Goal: Contribute content: Contribute content

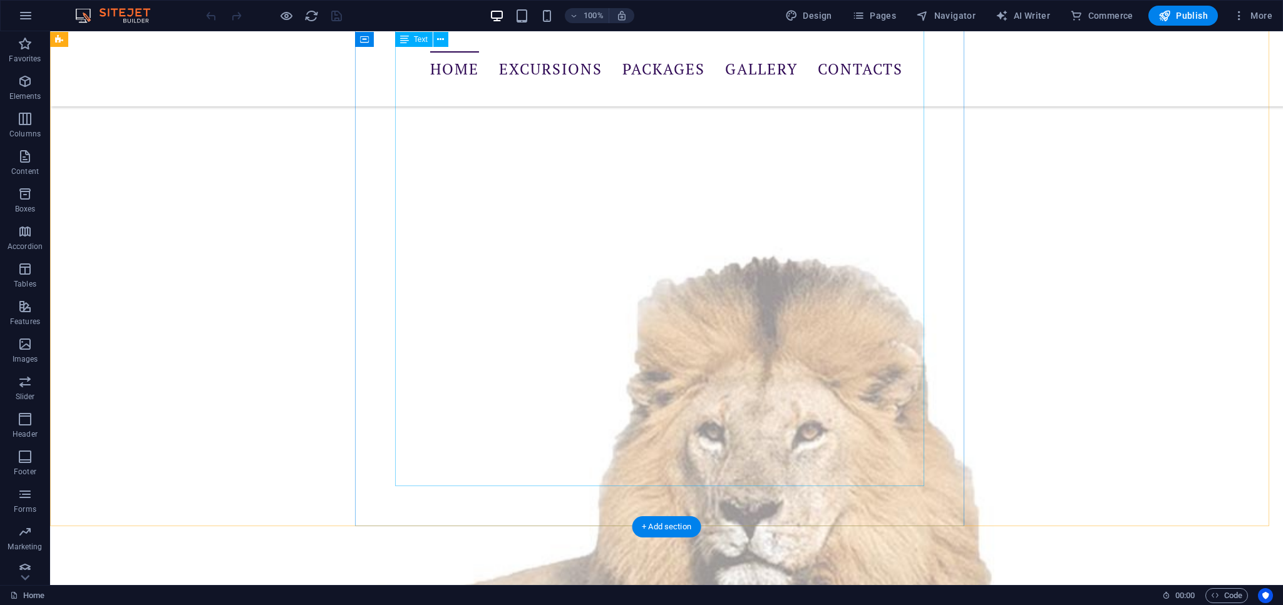
scroll to position [1347, 0]
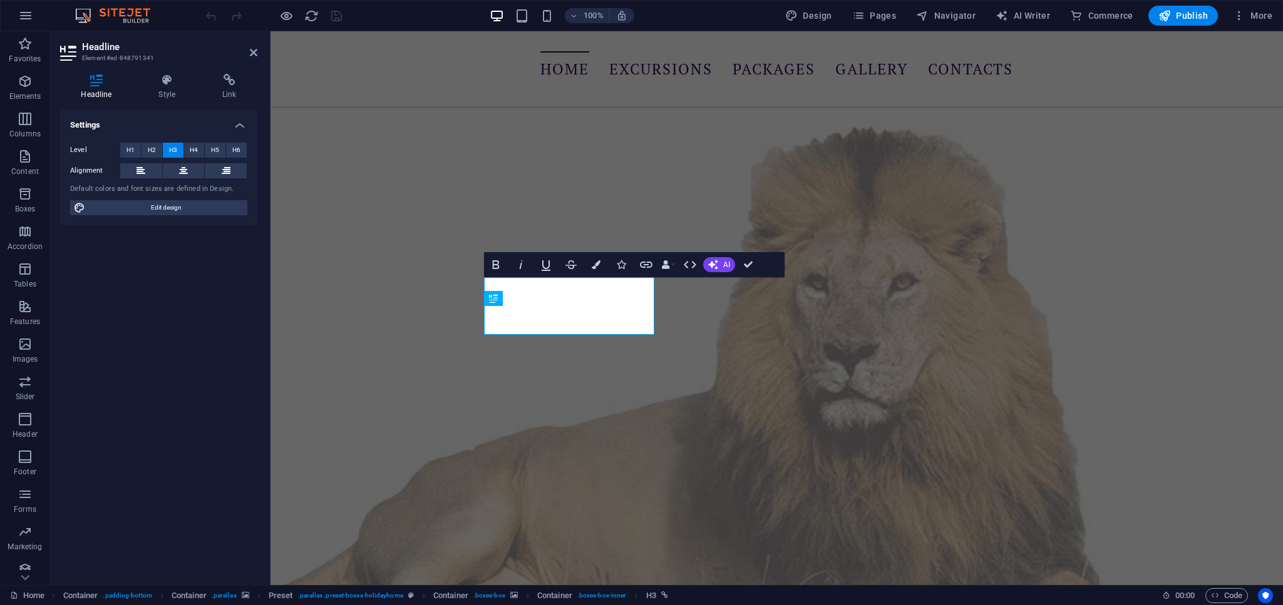
scroll to position [1636, 0]
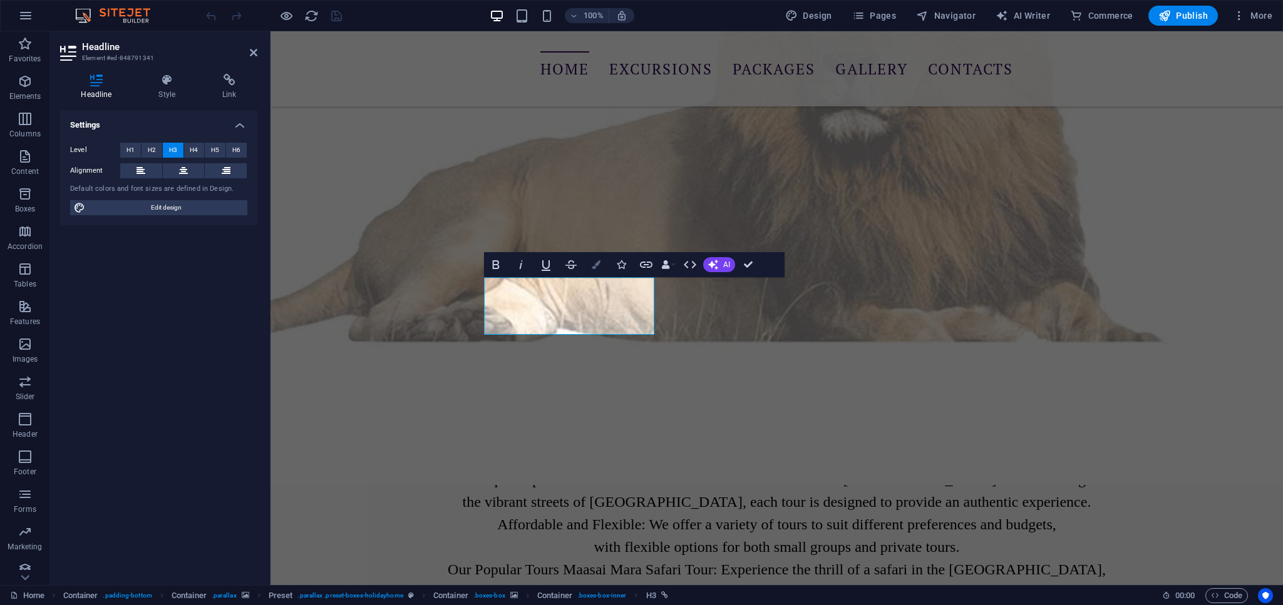
click at [601, 267] on button "Colors" at bounding box center [596, 264] width 24 height 25
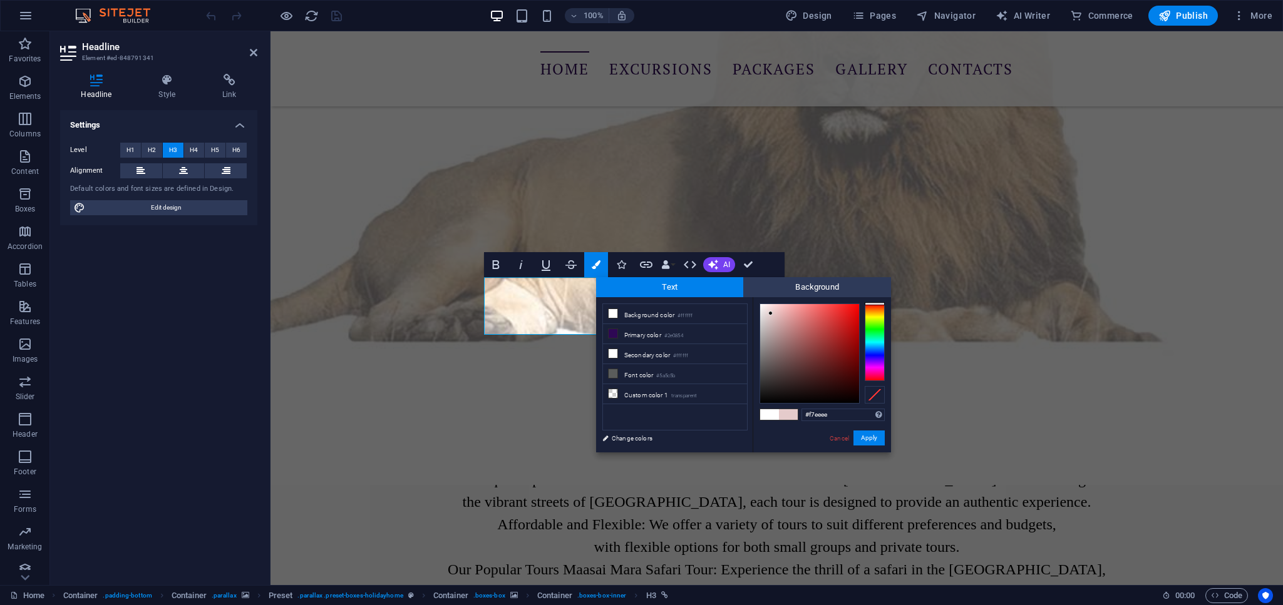
type input "#f7f3f3"
drag, startPoint x: 771, startPoint y: 314, endPoint x: 761, endPoint y: 307, distance: 11.6
click at [761, 307] on div at bounding box center [809, 353] width 99 height 99
click at [873, 440] on button "Apply" at bounding box center [868, 438] width 31 height 15
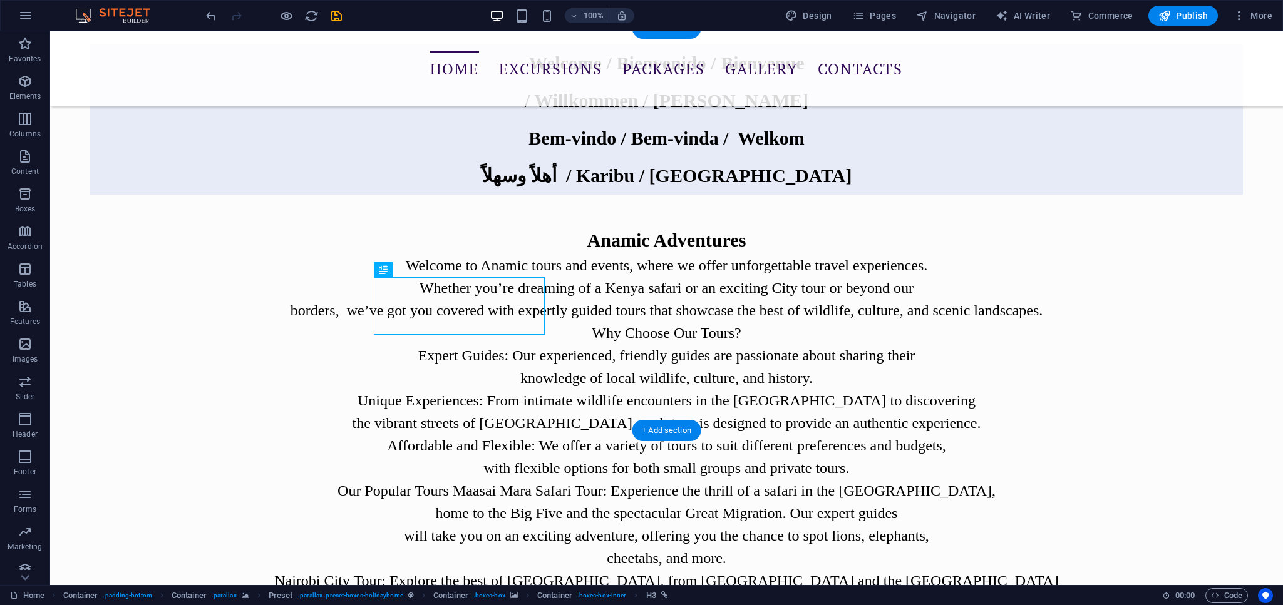
scroll to position [1478, 0]
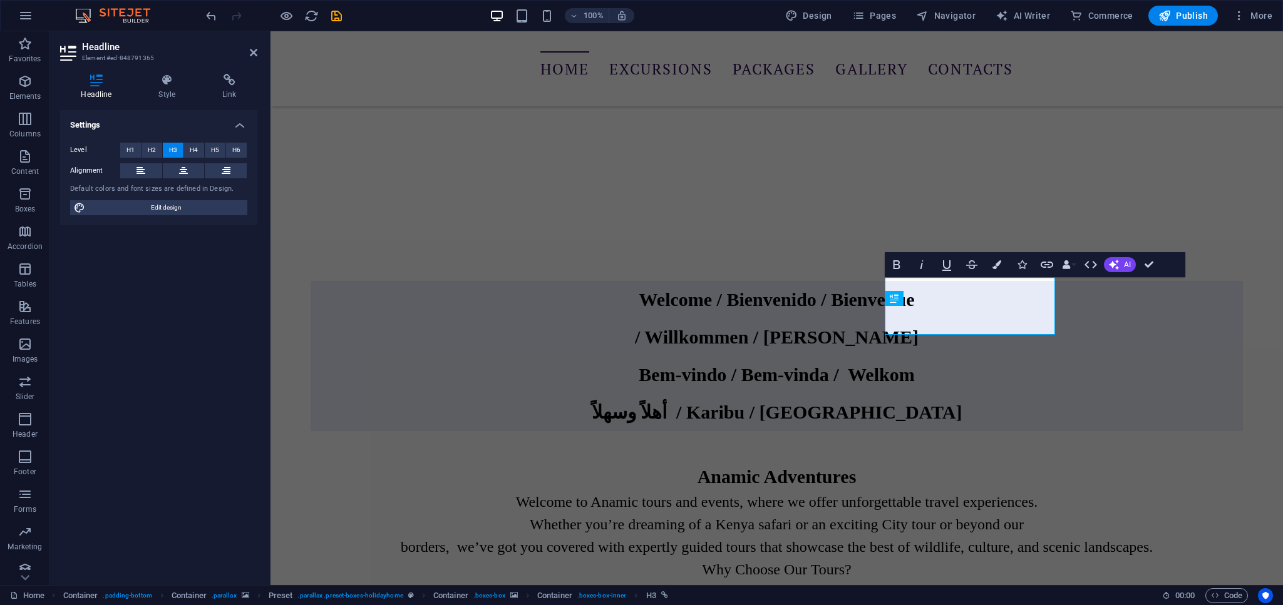
scroll to position [1636, 0]
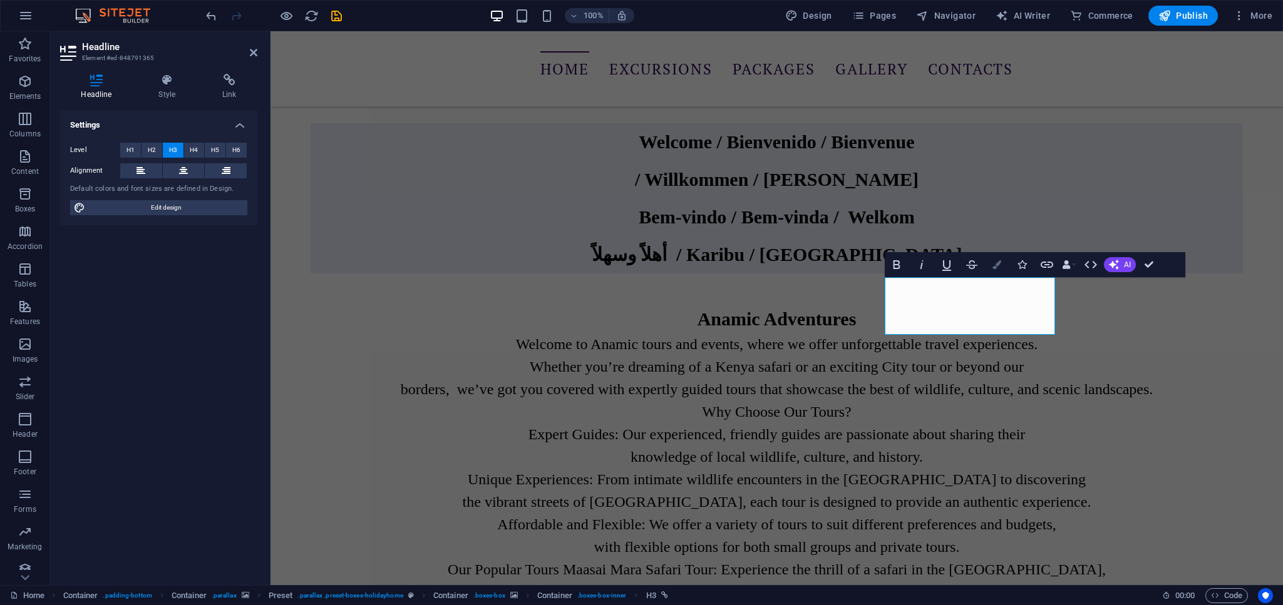
click at [1002, 265] on button "Colors" at bounding box center [997, 264] width 24 height 25
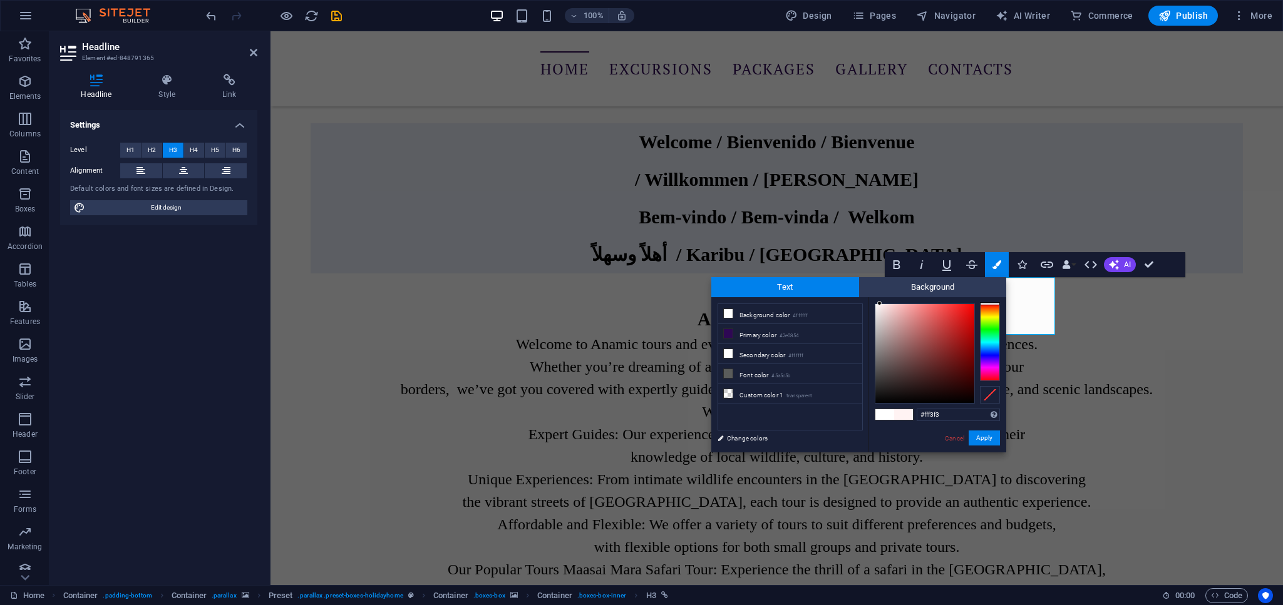
type input "#fff4f4"
drag, startPoint x: 893, startPoint y: 317, endPoint x: 879, endPoint y: 301, distance: 21.8
click at [879, 304] on div at bounding box center [924, 353] width 99 height 99
click at [989, 434] on button "Apply" at bounding box center [984, 438] width 31 height 15
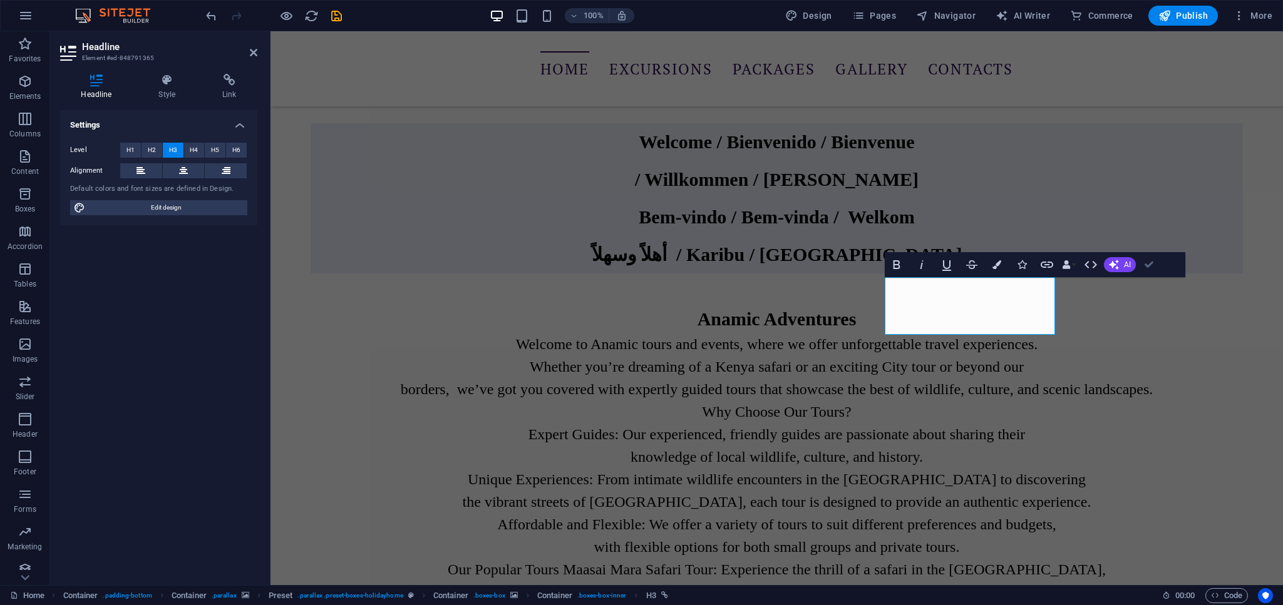
drag, startPoint x: 1153, startPoint y: 264, endPoint x: 951, endPoint y: 203, distance: 211.0
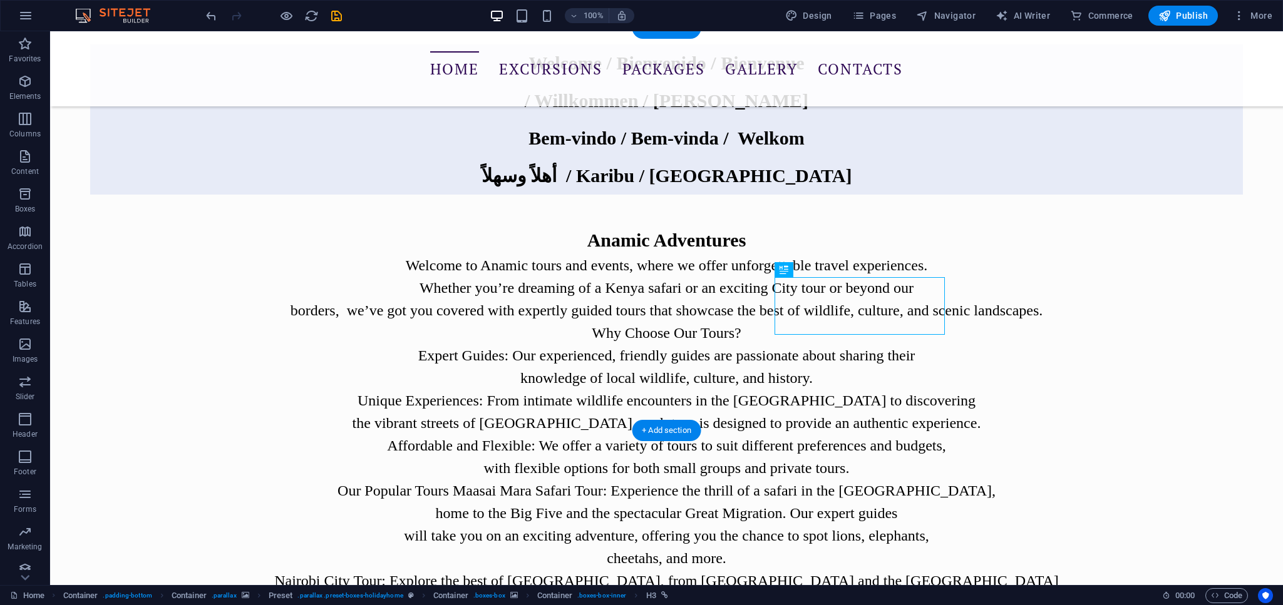
scroll to position [1478, 0]
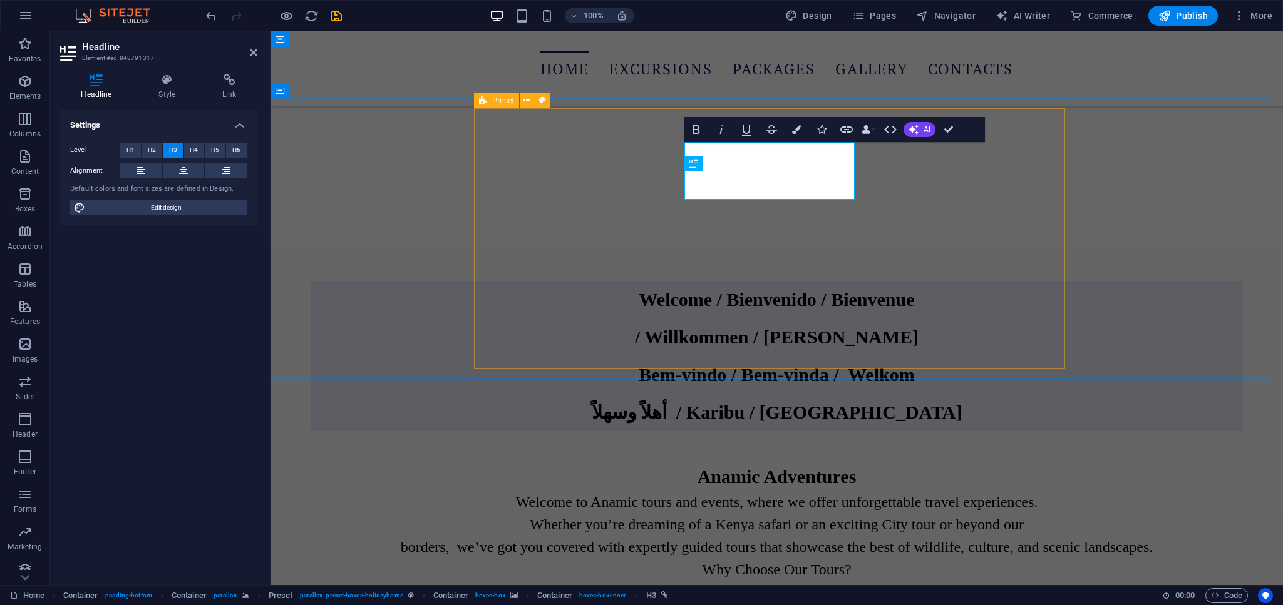
scroll to position [1636, 0]
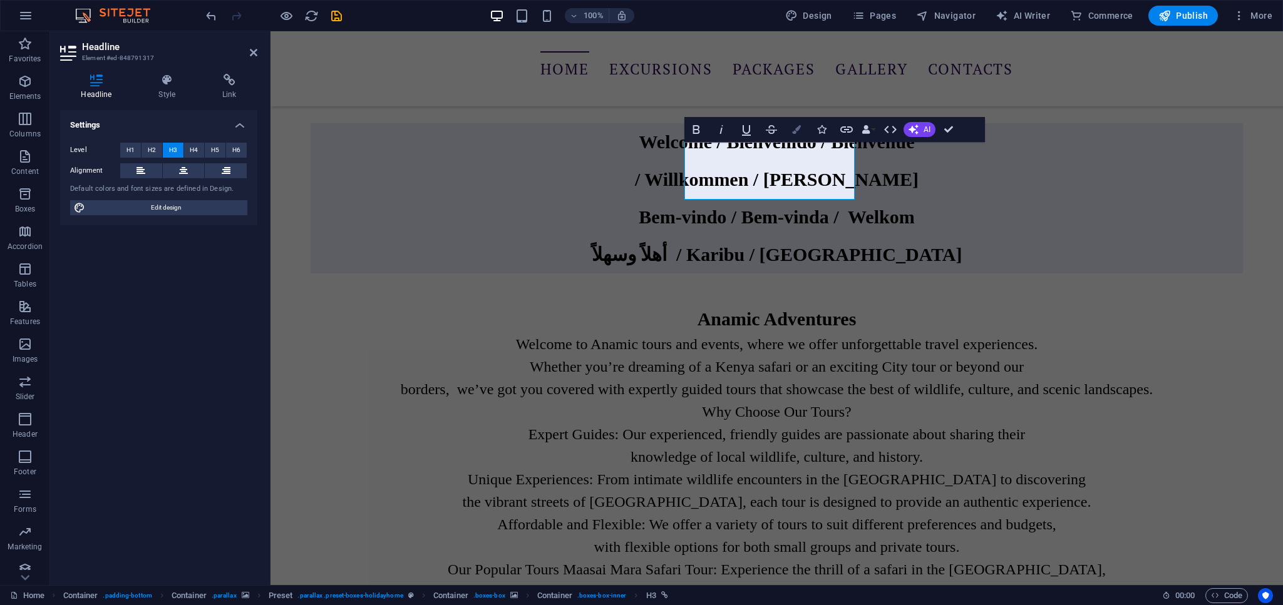
click at [799, 128] on icon "button" at bounding box center [796, 129] width 9 height 9
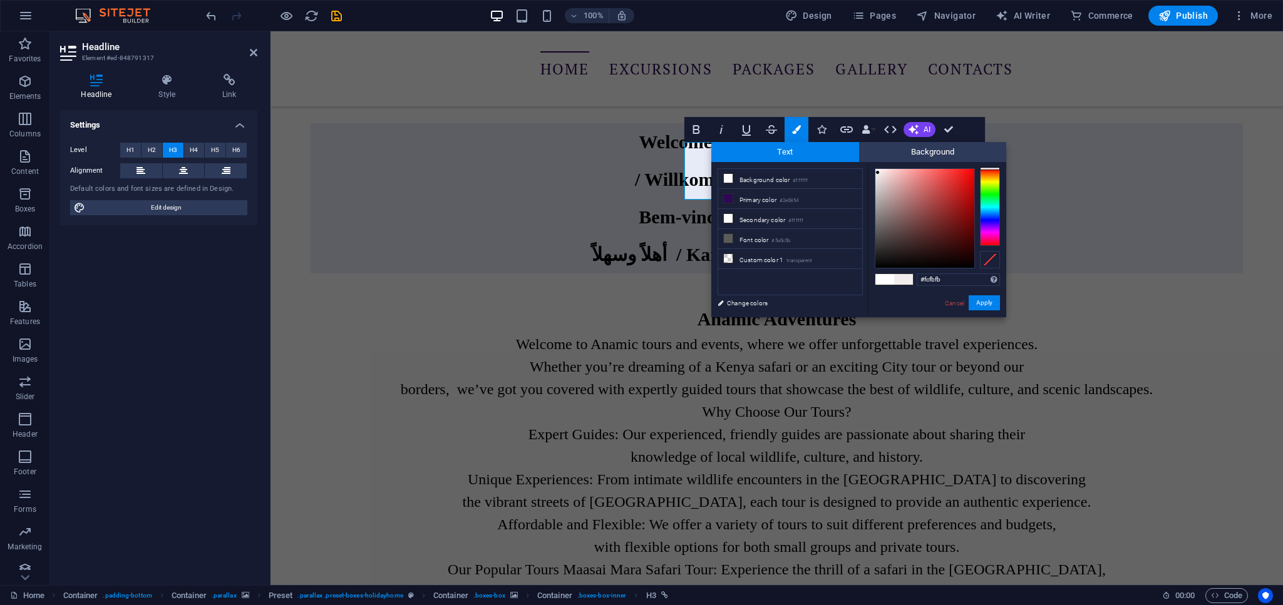
type input "#fcfcfc"
drag, startPoint x: 880, startPoint y: 175, endPoint x: 874, endPoint y: 170, distance: 7.5
click at [875, 170] on div at bounding box center [924, 218] width 99 height 99
click at [985, 301] on button "Apply" at bounding box center [984, 302] width 31 height 15
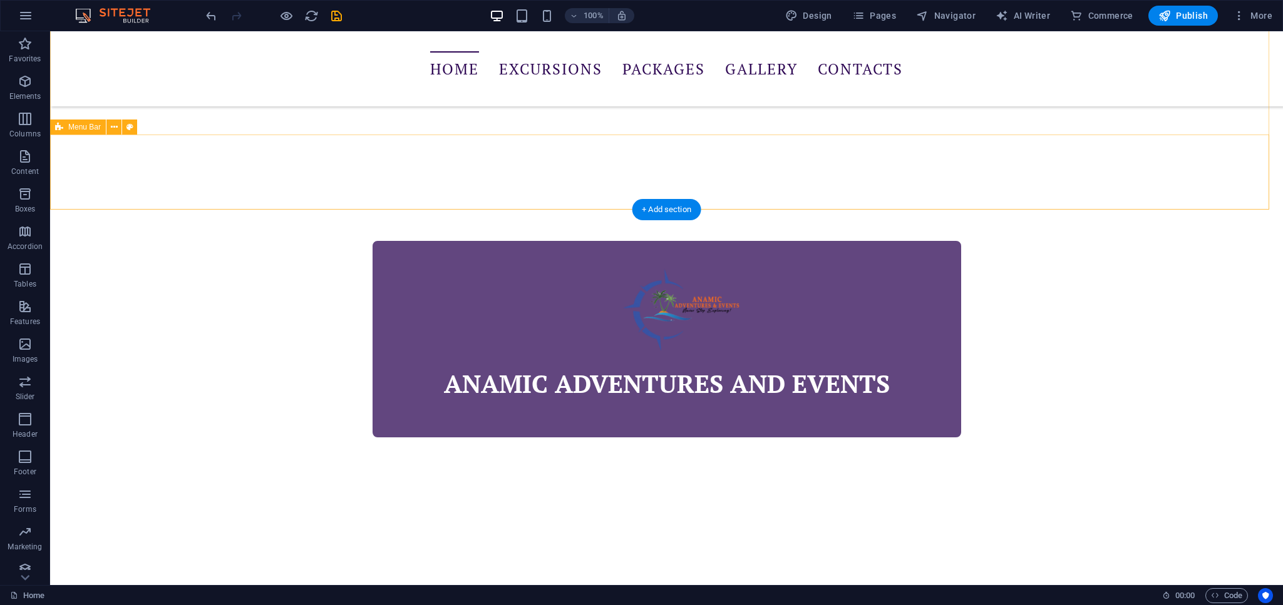
scroll to position [1627, 0]
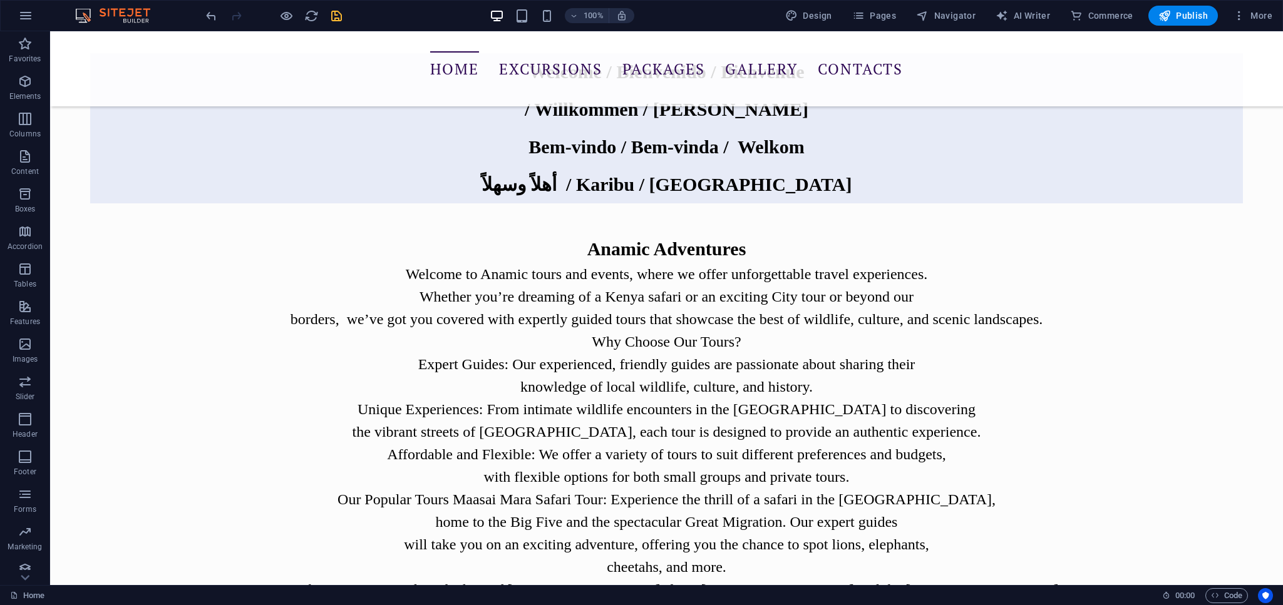
click at [334, 13] on icon "save" at bounding box center [336, 16] width 14 height 14
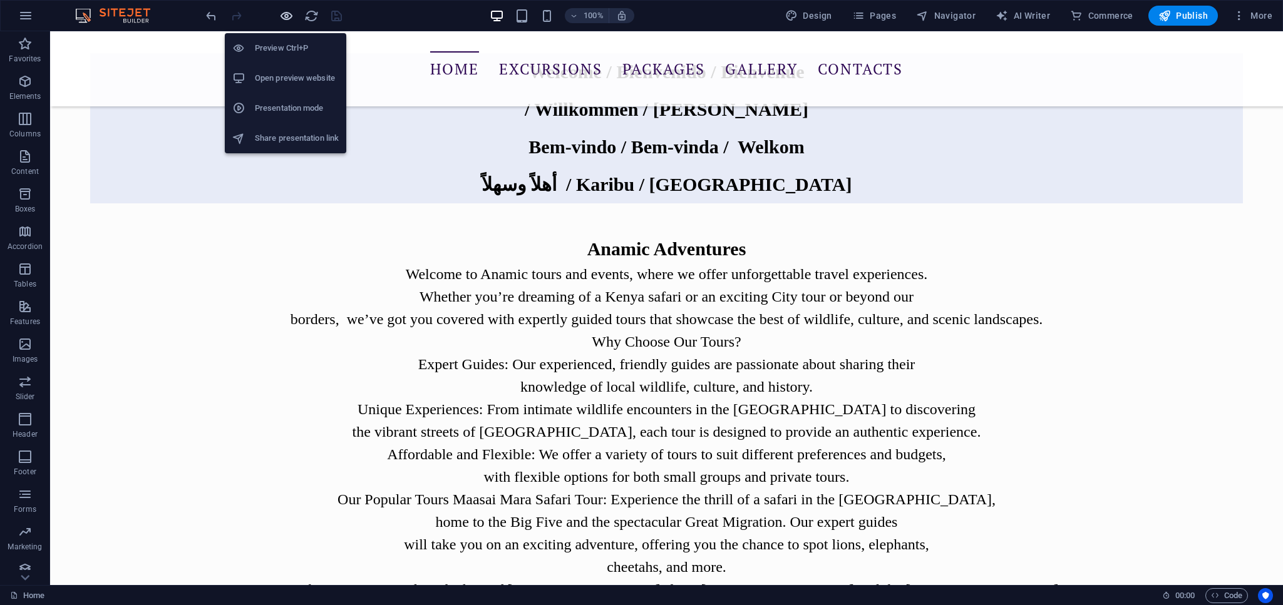
click at [293, 21] on icon "button" at bounding box center [286, 16] width 14 height 14
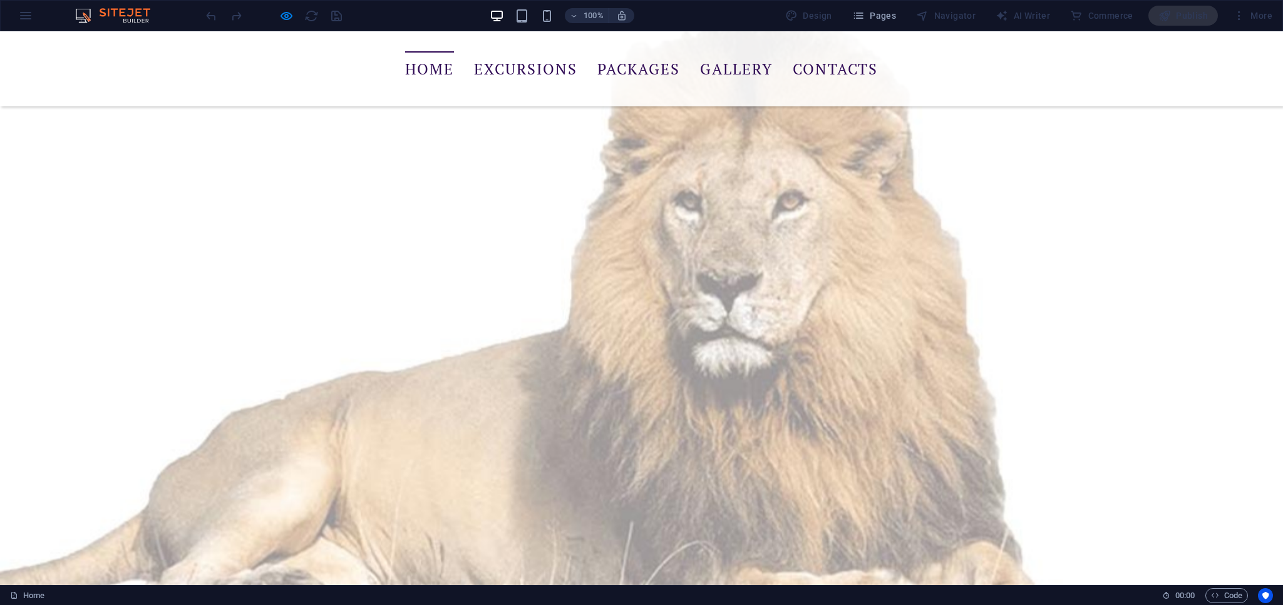
scroll to position [1377, 0]
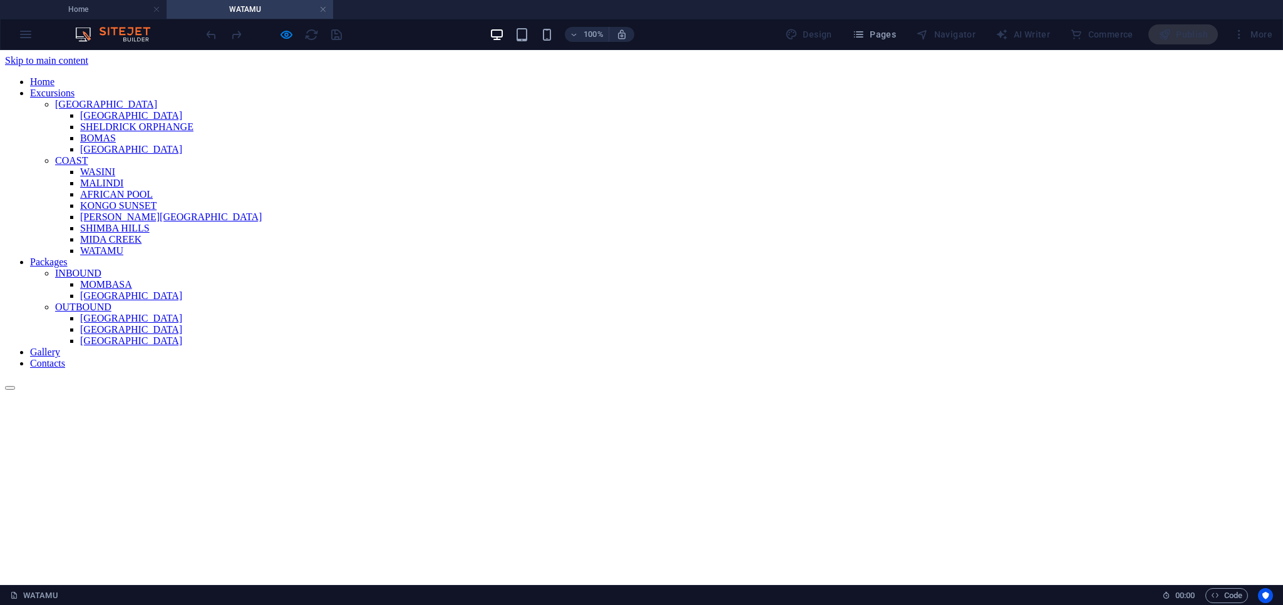
scroll to position [125, 0]
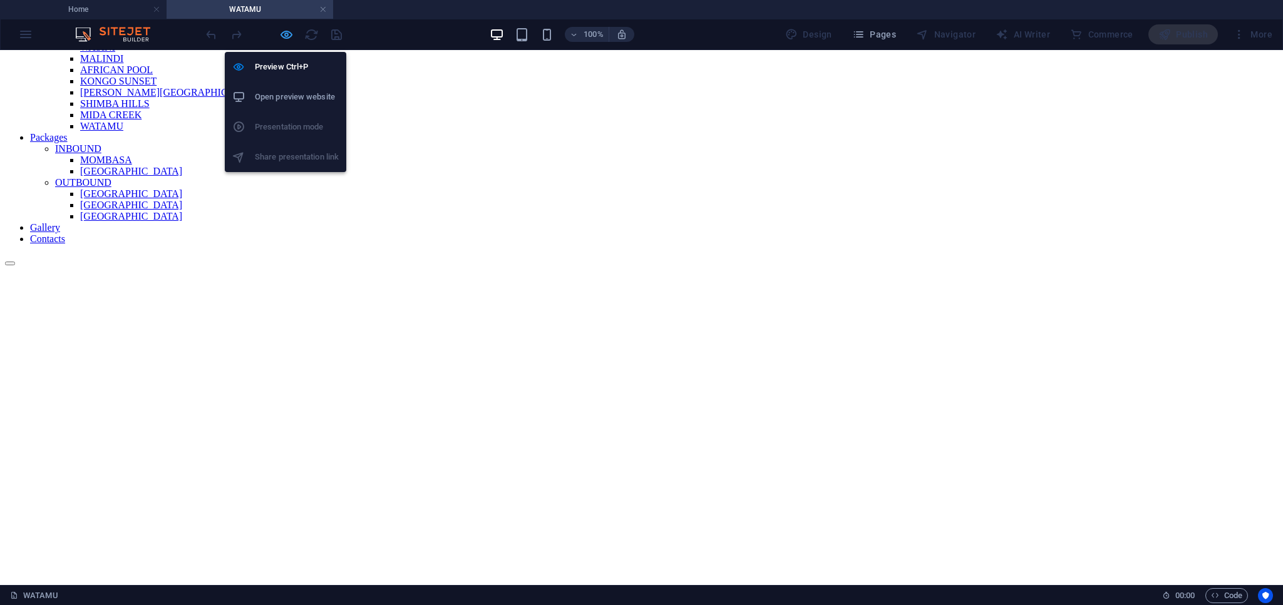
click at [287, 38] on icon "button" at bounding box center [286, 35] width 14 height 14
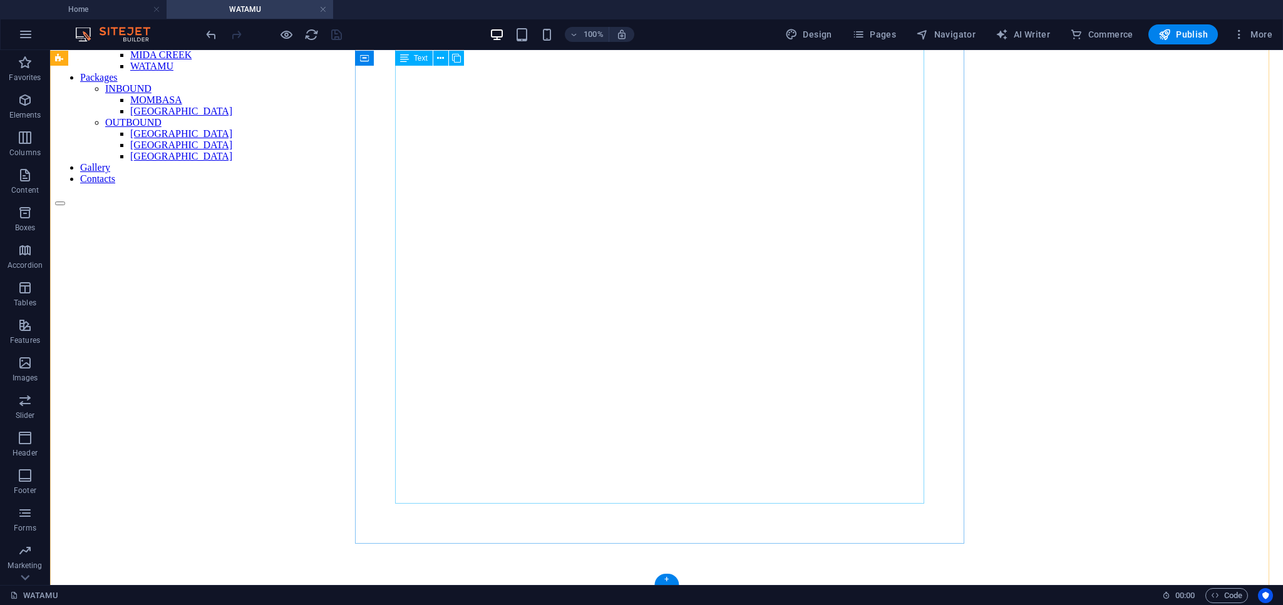
scroll to position [207, 0]
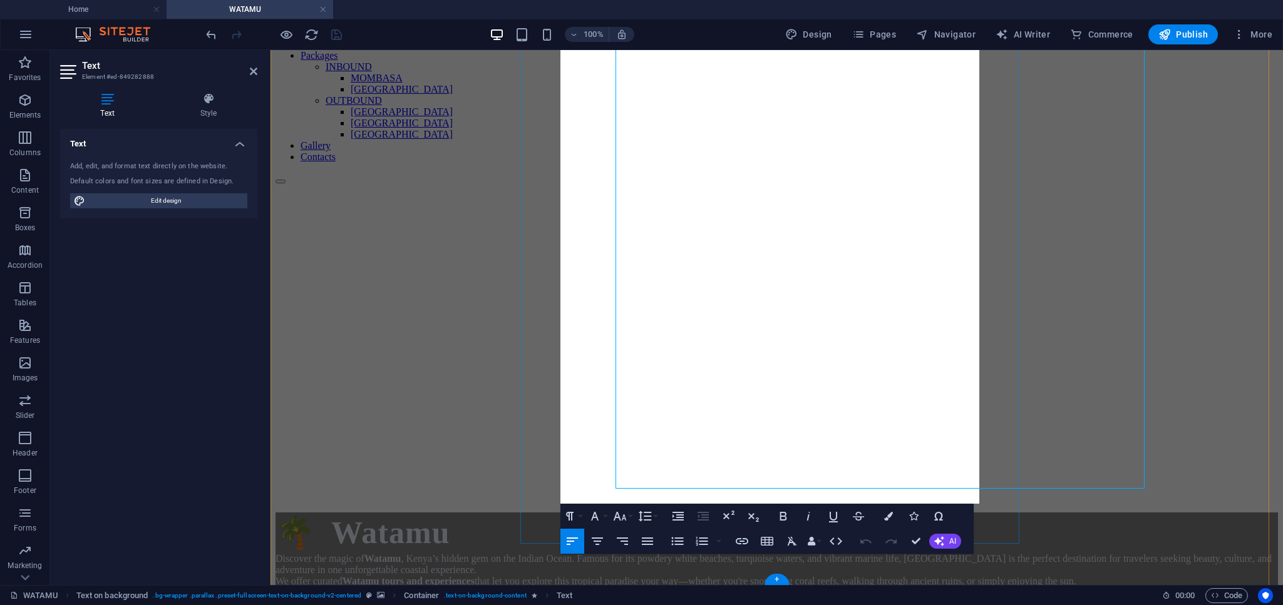
scroll to position [222, 0]
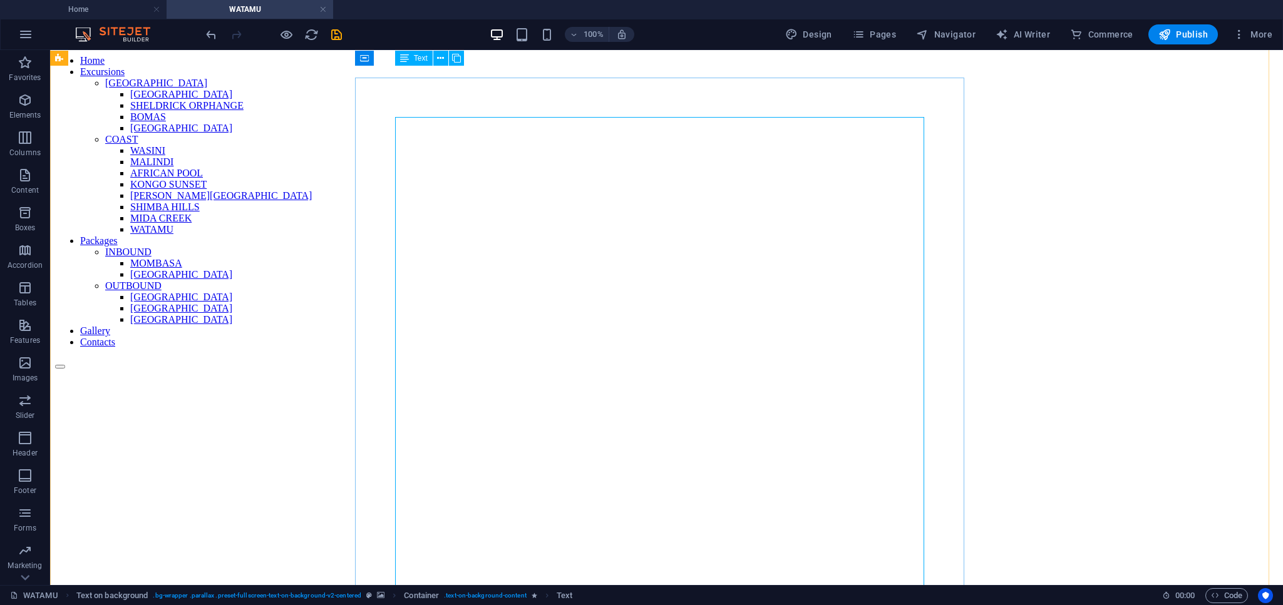
scroll to position [0, 0]
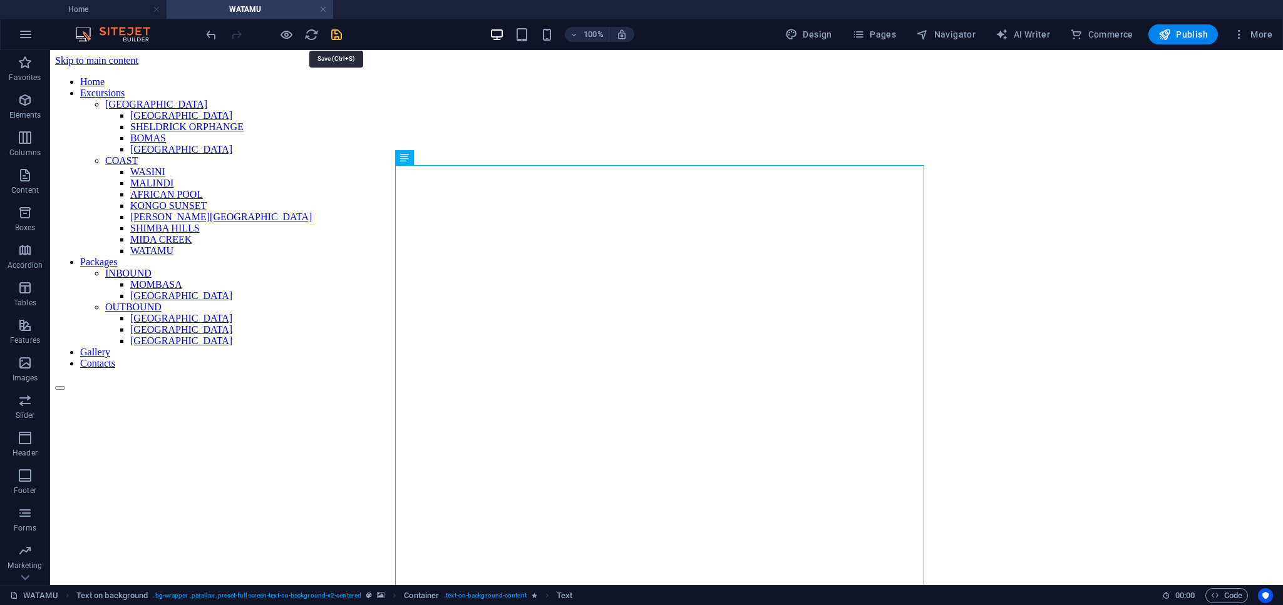
click at [333, 38] on icon "save" at bounding box center [336, 35] width 14 height 14
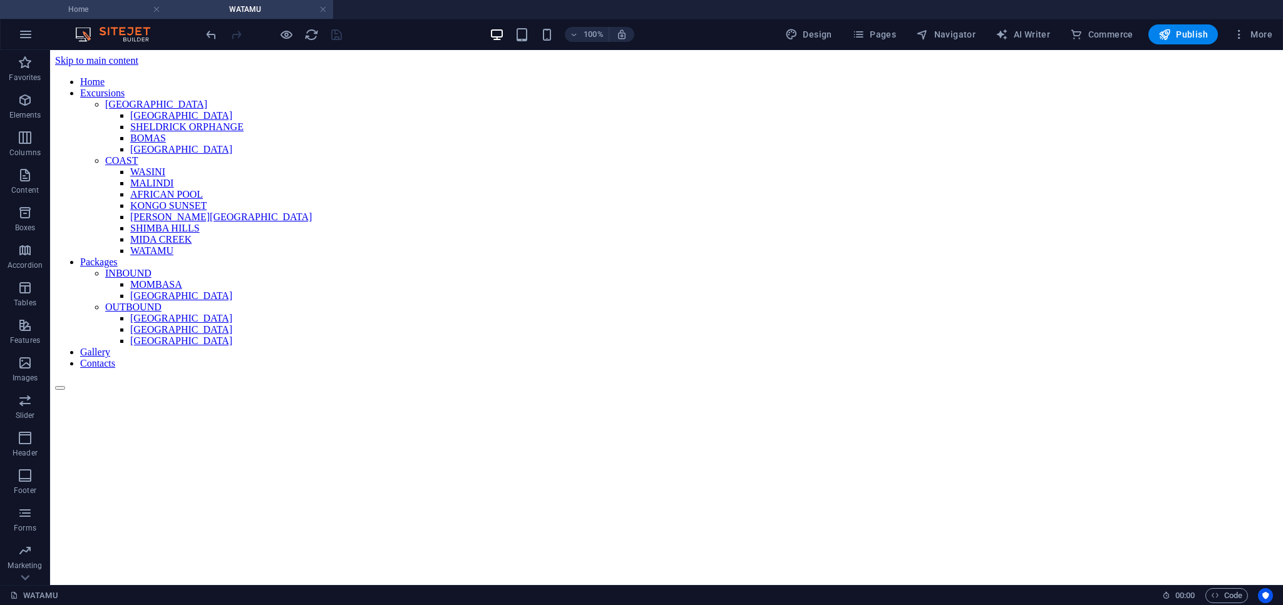
click at [110, 6] on h4 "Home" at bounding box center [83, 10] width 167 height 14
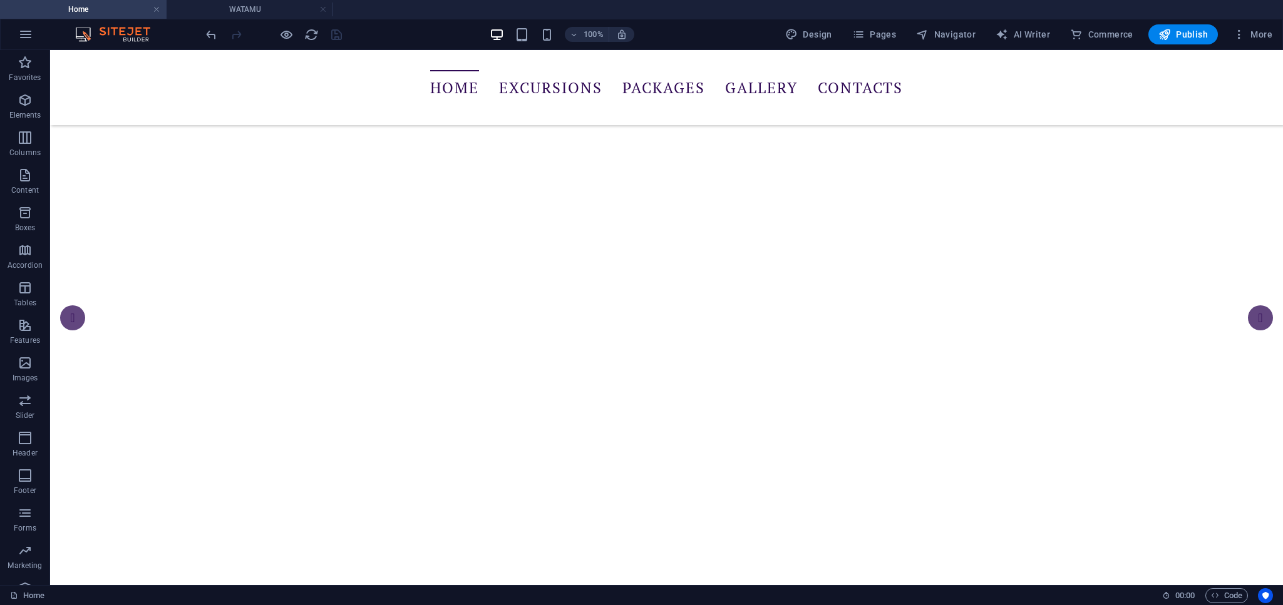
scroll to position [1377, 0]
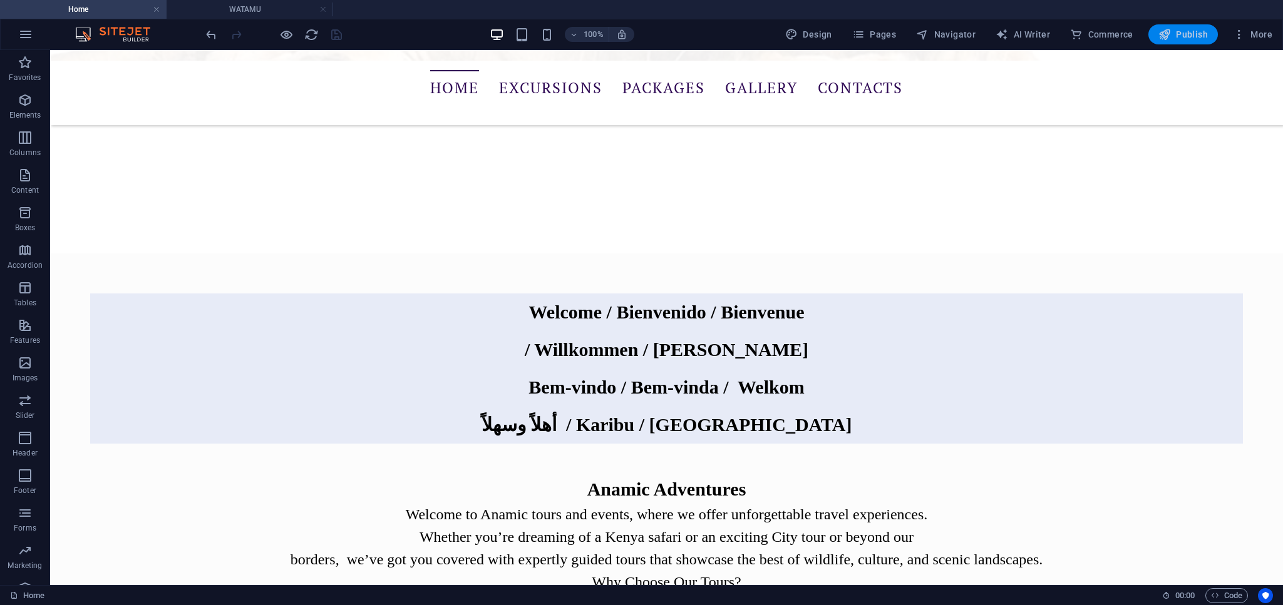
click at [1159, 26] on button "Publish" at bounding box center [1182, 34] width 69 height 20
